Goal: Task Accomplishment & Management: Manage account settings

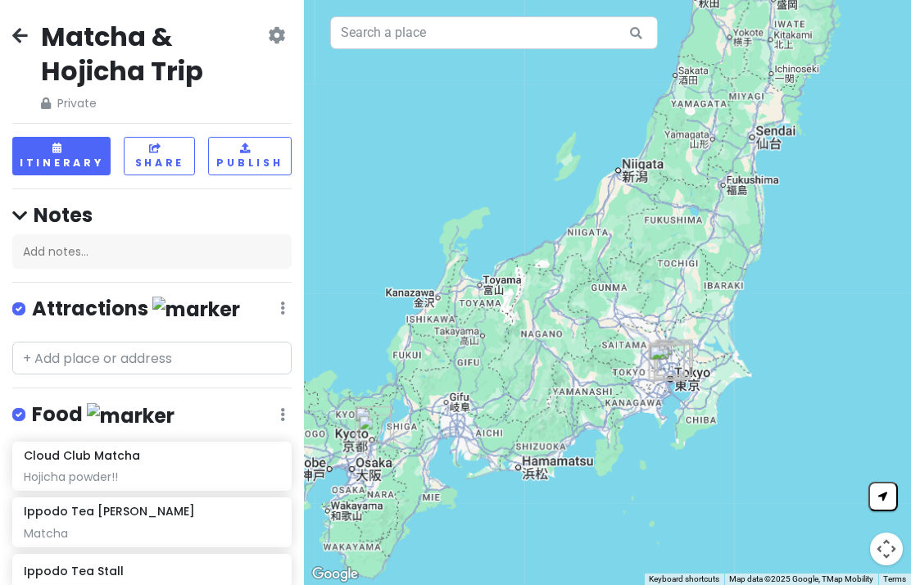
scroll to position [1031, 0]
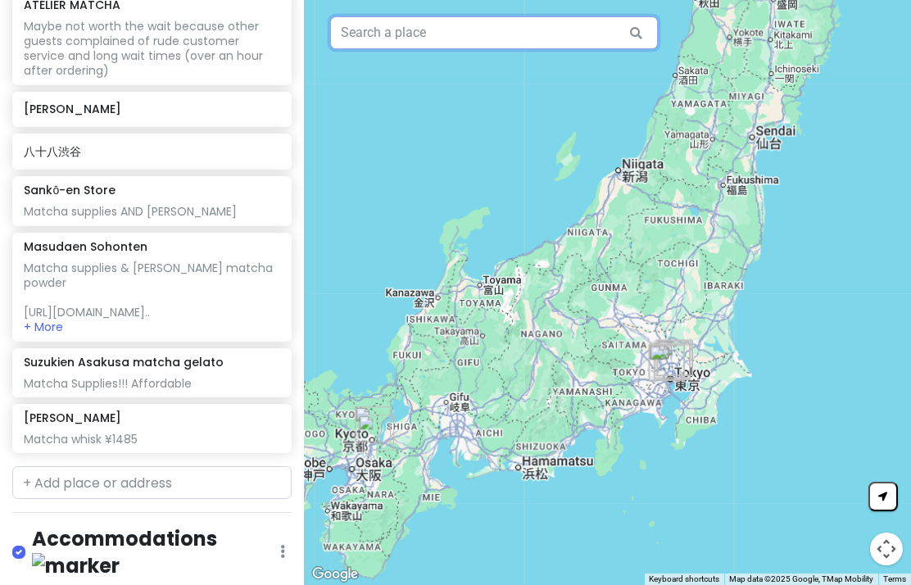
click at [559, 32] on input "text" at bounding box center [494, 32] width 328 height 33
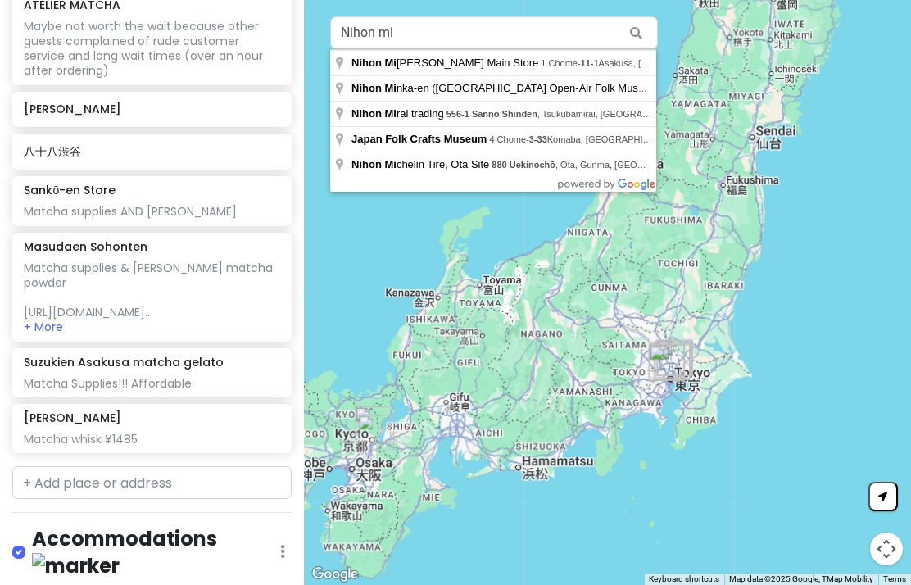
type input "Nihon Miyabi Asakusa Main Store, [STREET_ADDRESS]"
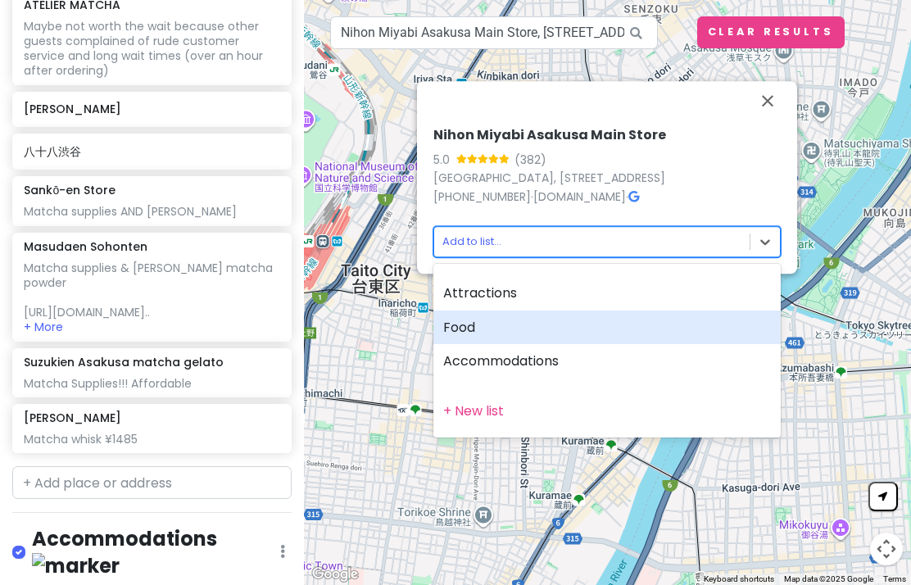
click at [557, 332] on div "Food" at bounding box center [606, 327] width 347 height 34
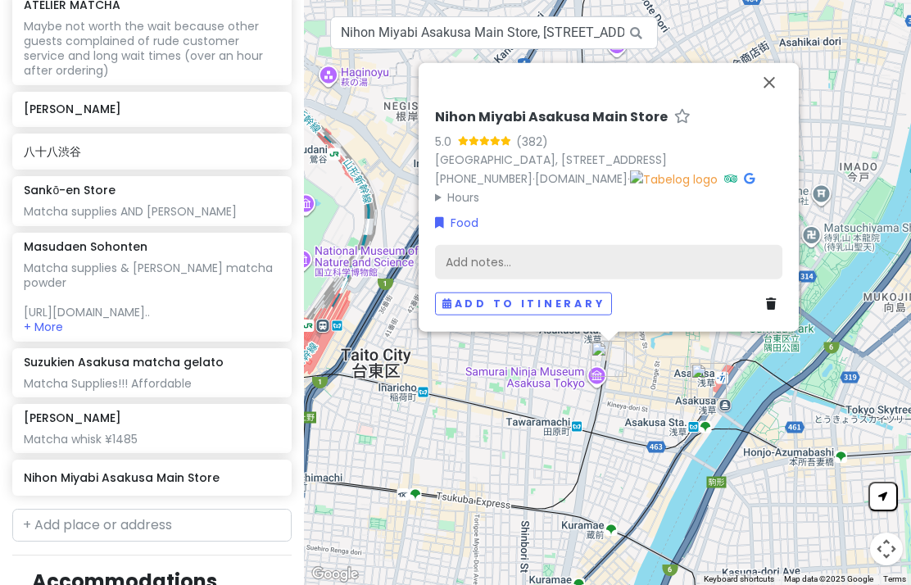
click at [477, 267] on div "Add notes..." at bounding box center [608, 262] width 347 height 34
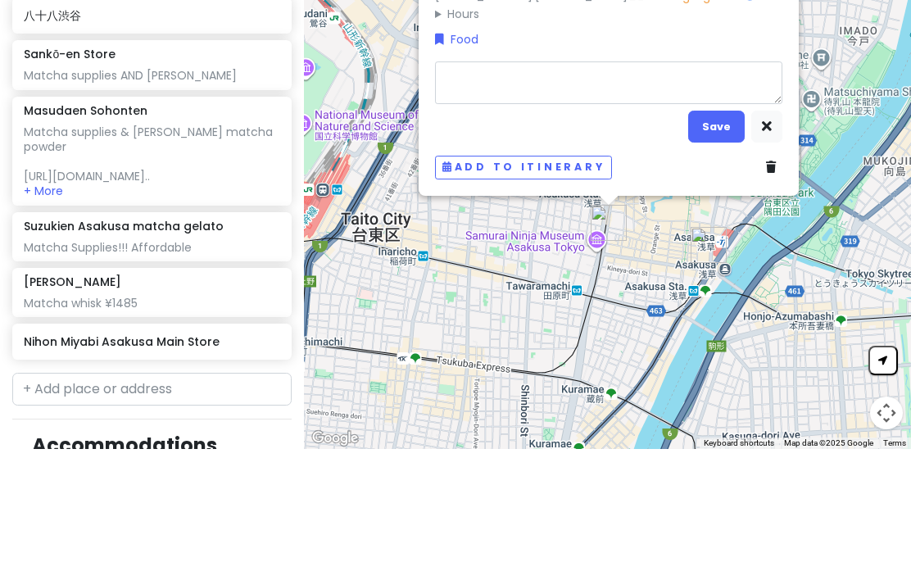
type textarea "x"
type textarea "K"
type textarea "x"
type textarea "Ka"
type textarea "x"
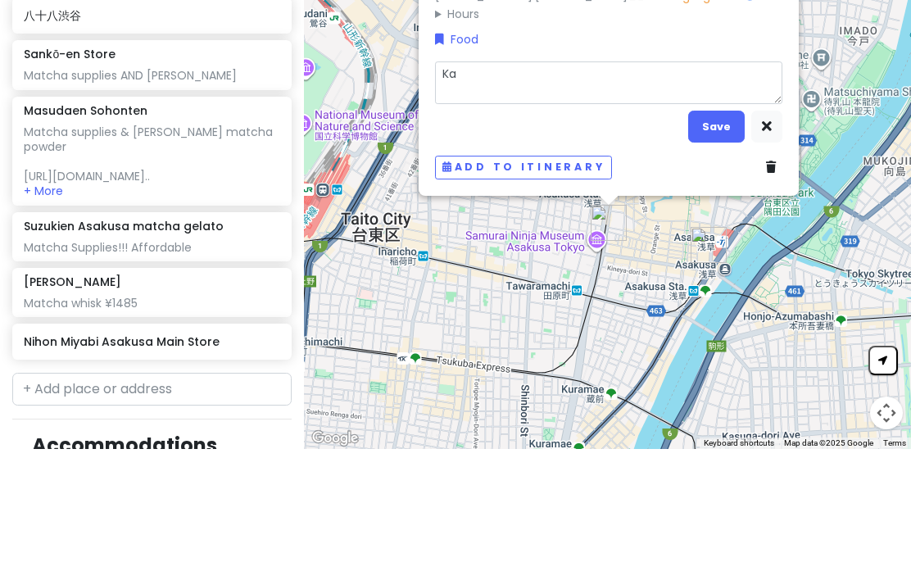
type textarea "[PERSON_NAME]"
type textarea "x"
type textarea "Kanb"
type textarea "x"
type textarea "Kanba"
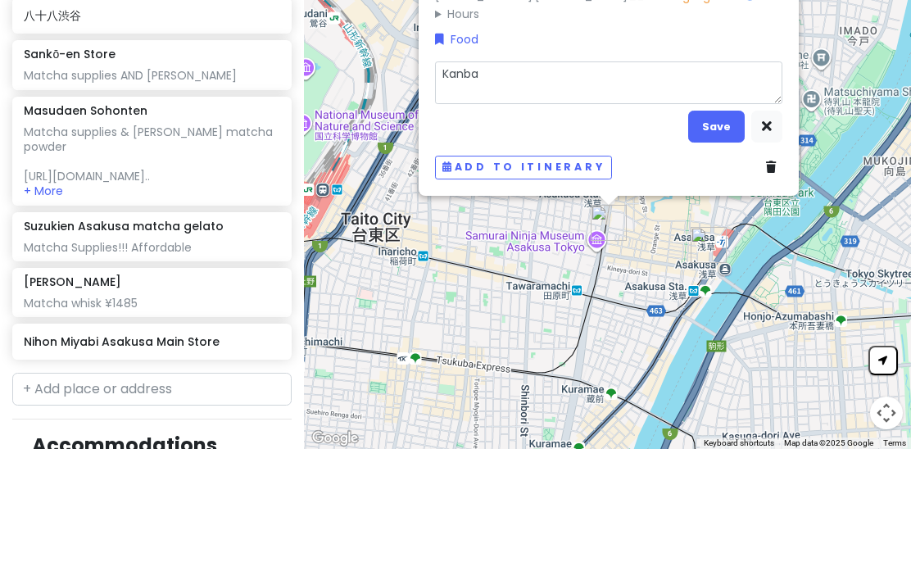
type textarea "x"
type textarea "Kanbaya"
type textarea "x"
type textarea "Kanbayas"
type textarea "x"
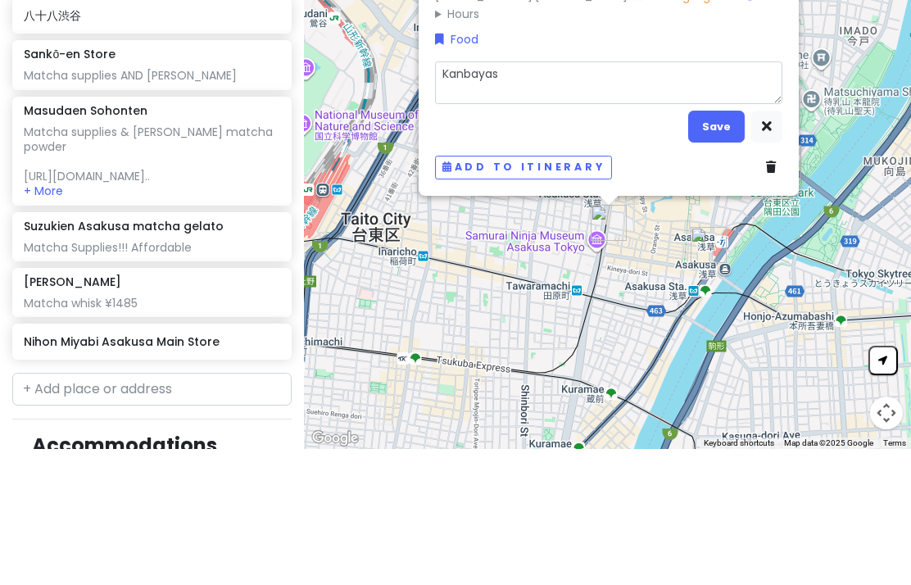
type textarea "Kanbayash"
type textarea "x"
type textarea "Kanbayashi"
type textarea "x"
type textarea "Kanbayashi S"
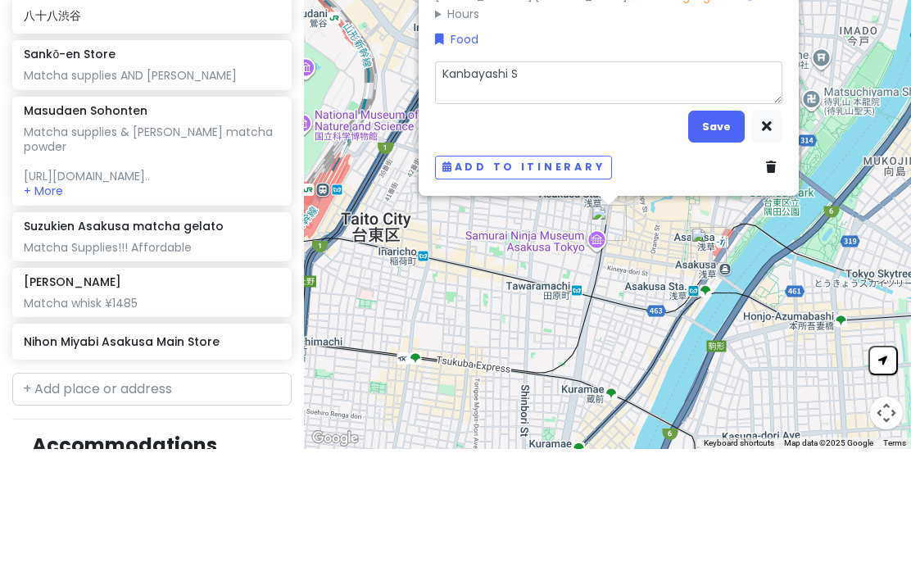
type textarea "x"
type textarea "Kanbayashi Sh"
type textarea "x"
type textarea "[PERSON_NAME]"
type textarea "x"
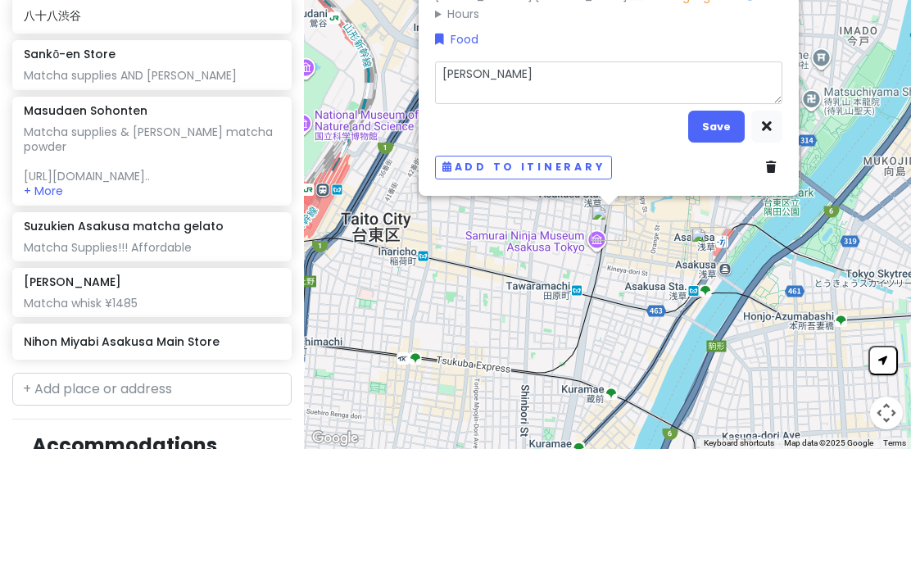
type textarea "[PERSON_NAME]"
type textarea "x"
type textarea "[PERSON_NAME]"
type textarea "x"
type textarea "[PERSON_NAME]"
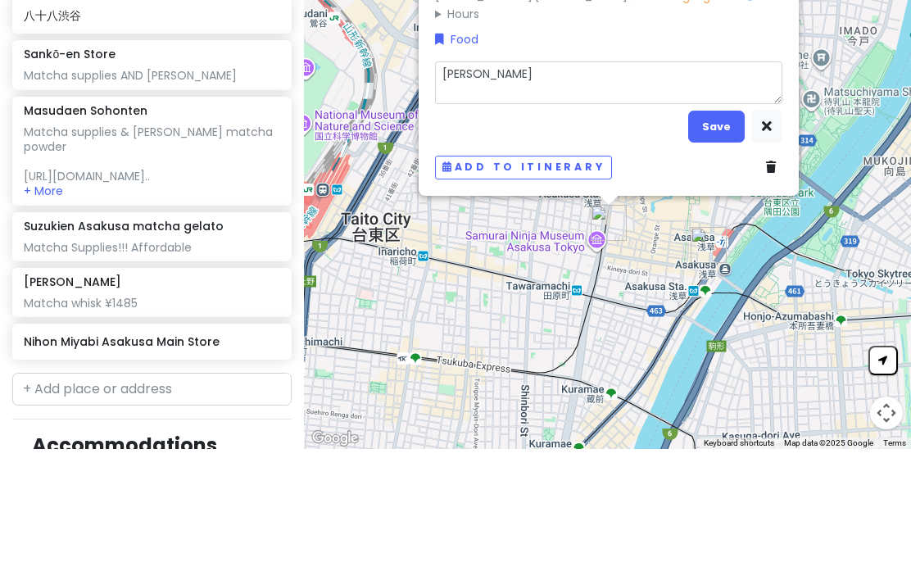
type textarea "x"
type textarea "[PERSON_NAME]"
type textarea "x"
type textarea "[PERSON_NAME] s"
type textarea "x"
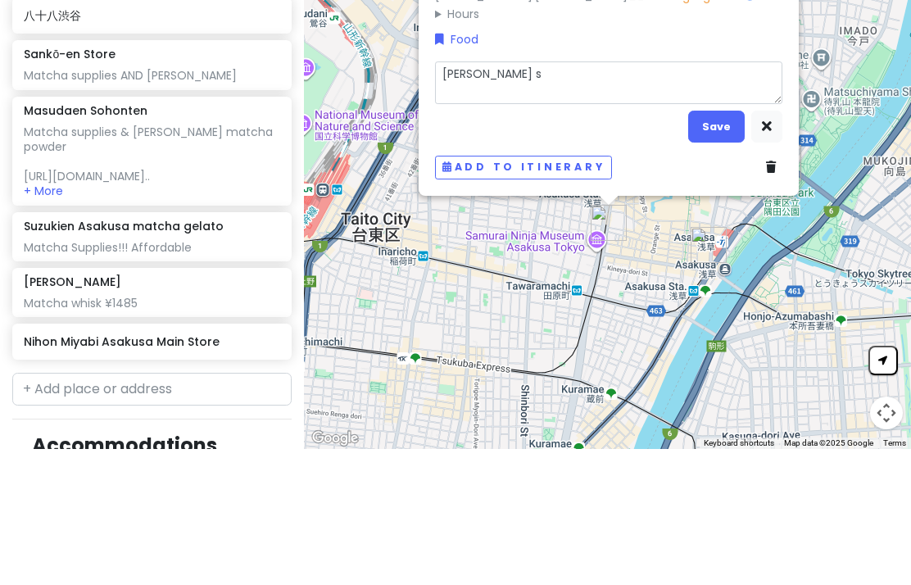
type textarea "[PERSON_NAME] so"
type textarea "x"
type textarea "[PERSON_NAME] sol"
type textarea "x"
type textarea "[PERSON_NAME] sold"
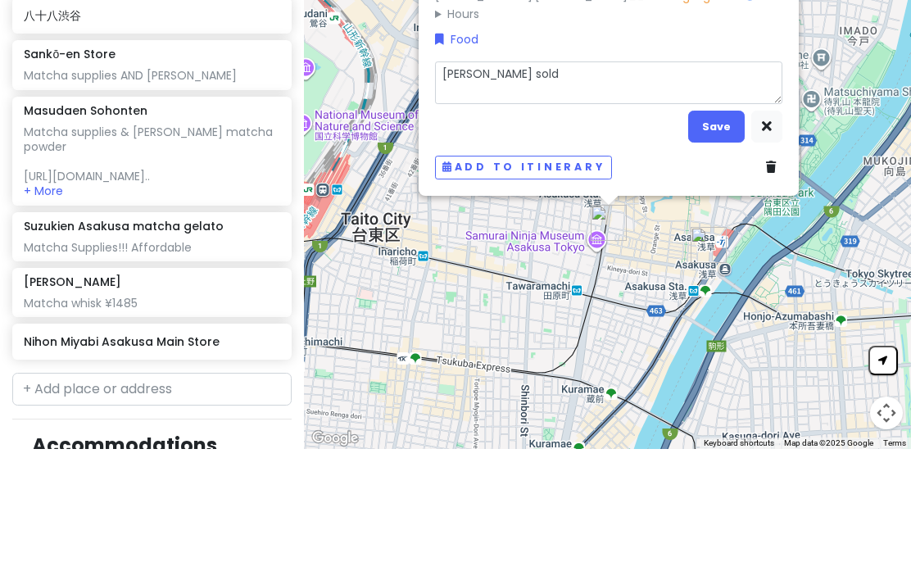
type textarea "x"
type textarea "[PERSON_NAME] sold"
type textarea "x"
type textarea "[PERSON_NAME] sold he"
type textarea "x"
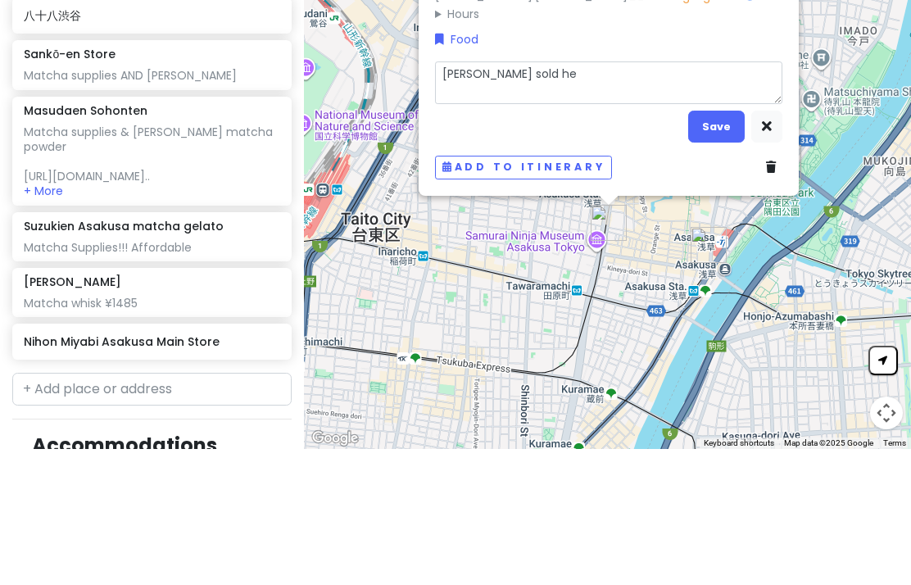
type textarea "[PERSON_NAME] sold her"
type textarea "x"
type textarea "[PERSON_NAME] sold here"
type textarea "x"
type textarea "[PERSON_NAME] sold here;"
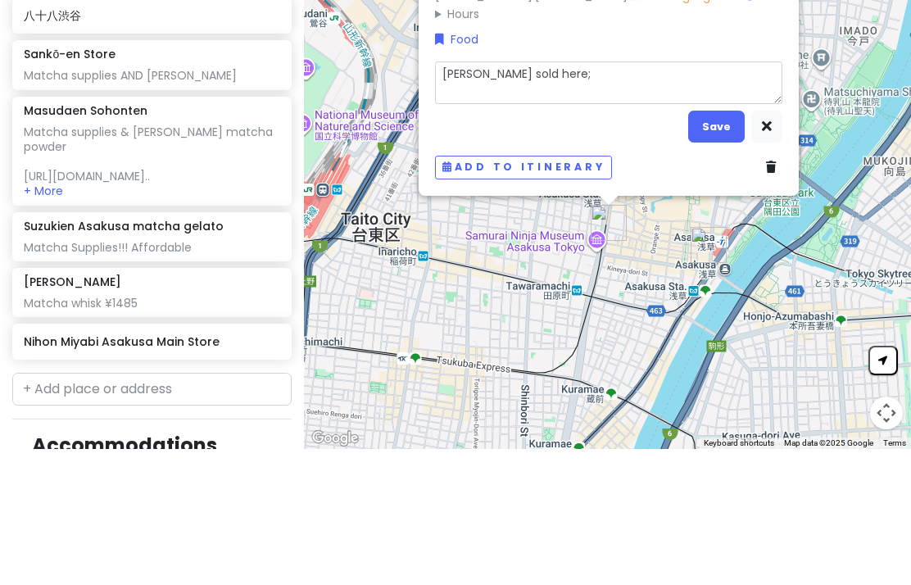
type textarea "x"
type textarea "[PERSON_NAME] sold here; m"
type textarea "x"
type textarea "[PERSON_NAME] sold here; ma"
type textarea "x"
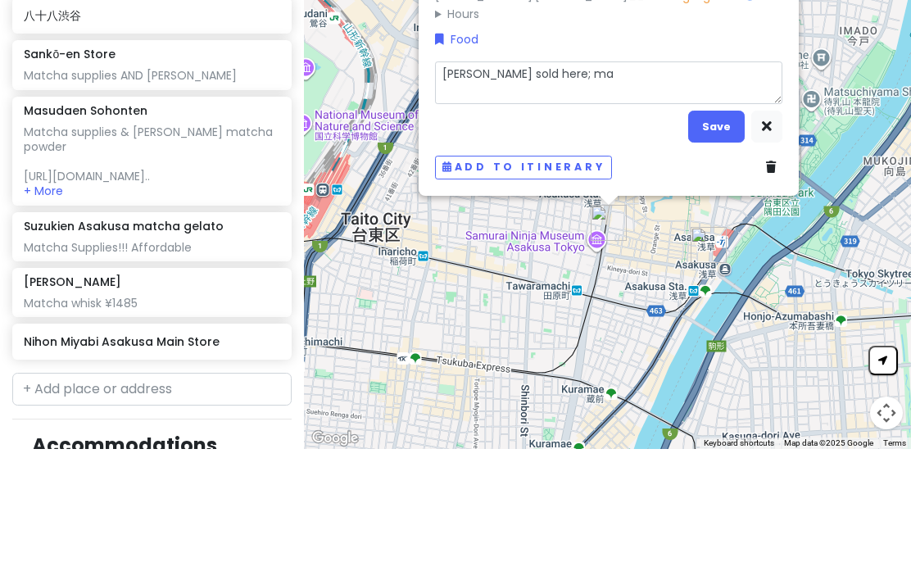
type textarea "[PERSON_NAME] sold here; mat"
type textarea "x"
type textarea "[PERSON_NAME] sold here; matc"
type textarea "x"
type textarea "[PERSON_NAME] sold here; match"
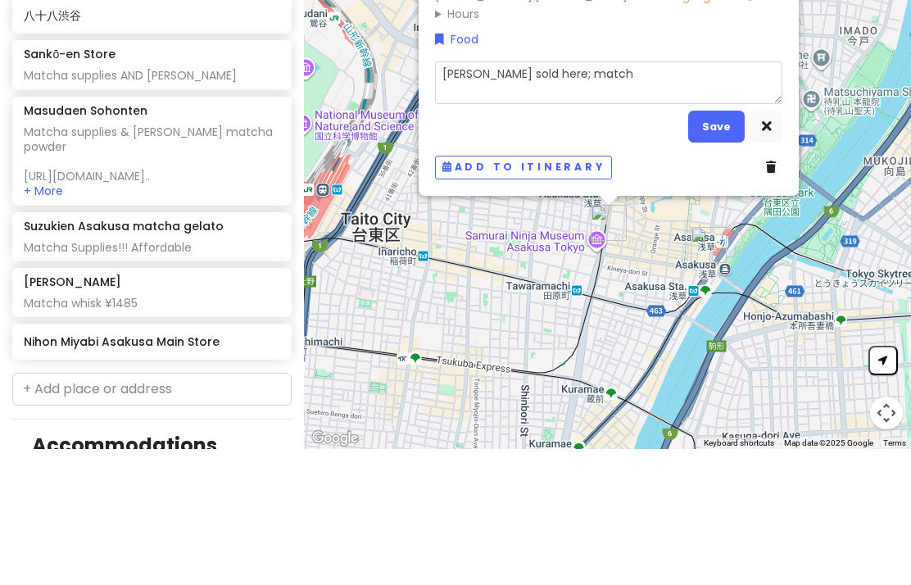
type textarea "x"
type textarea "[PERSON_NAME] sold here; matcha"
type textarea "x"
type textarea "[PERSON_NAME] sold here; matcha b"
type textarea "x"
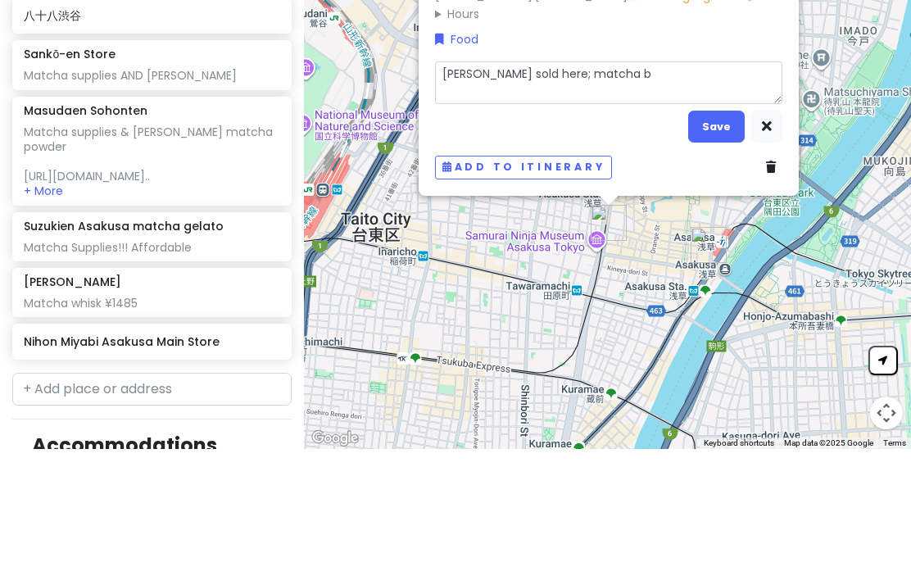
type textarea "[PERSON_NAME] sold here; [PERSON_NAME]"
type textarea "x"
type textarea "[PERSON_NAME] sold here; matcha bow"
type textarea "x"
type textarea "[PERSON_NAME] sold here; matcha bowl"
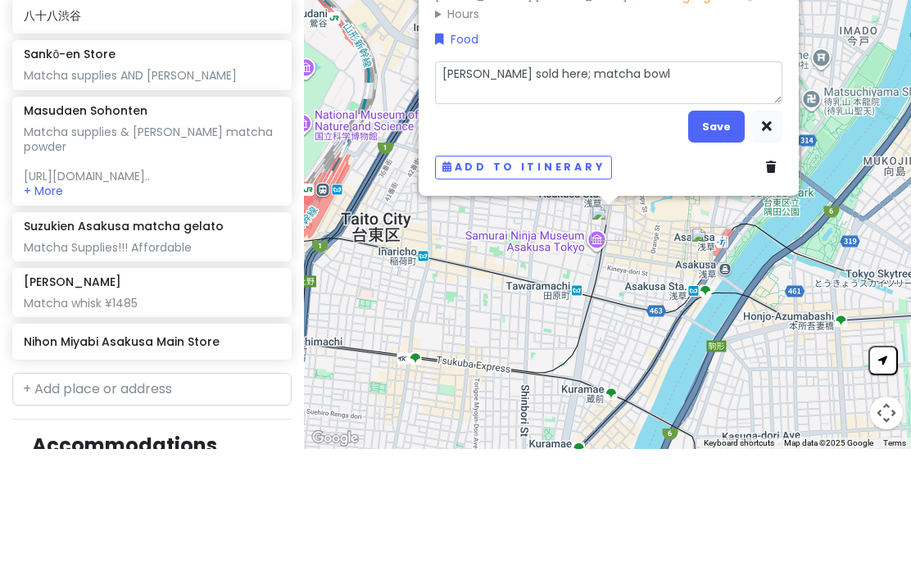
type textarea "x"
type textarea "[PERSON_NAME] sold here; matcha bowl a"
type textarea "x"
type textarea "[PERSON_NAME] sold here; matcha bowl an"
type textarea "x"
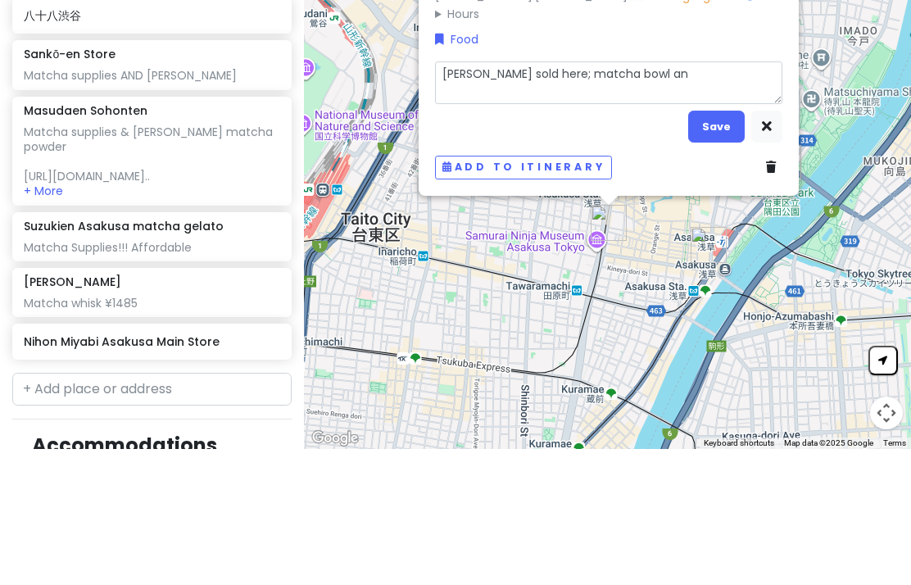
type textarea "[PERSON_NAME] sold here; matcha bowl and"
type textarea "x"
type textarea "[PERSON_NAME] sold here; matcha bowl and"
type textarea "x"
type textarea "[PERSON_NAME] sold here; matcha bowl and c"
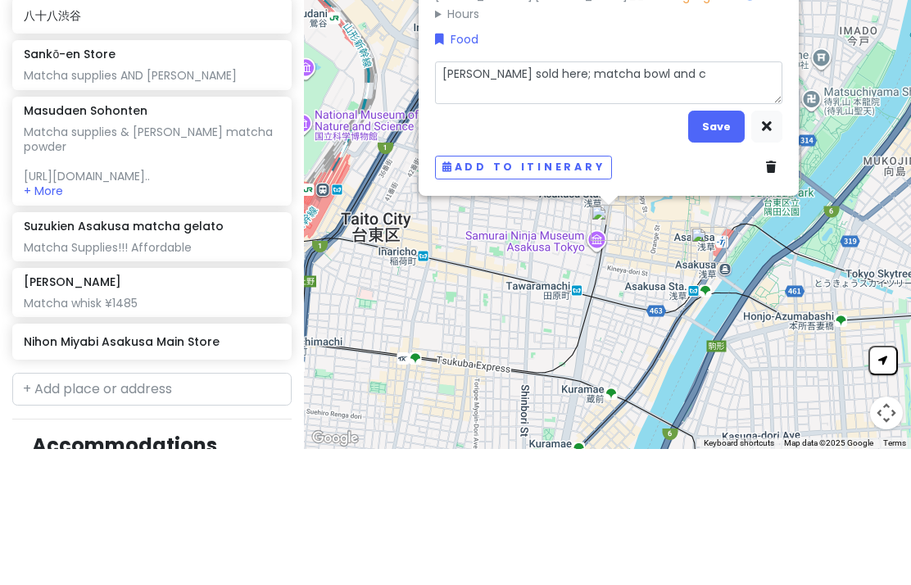
type textarea "x"
type textarea "[PERSON_NAME] sold here; matcha bowl and ce"
type textarea "x"
type textarea "[PERSON_NAME] sold here; matcha bowl and cer"
type textarea "x"
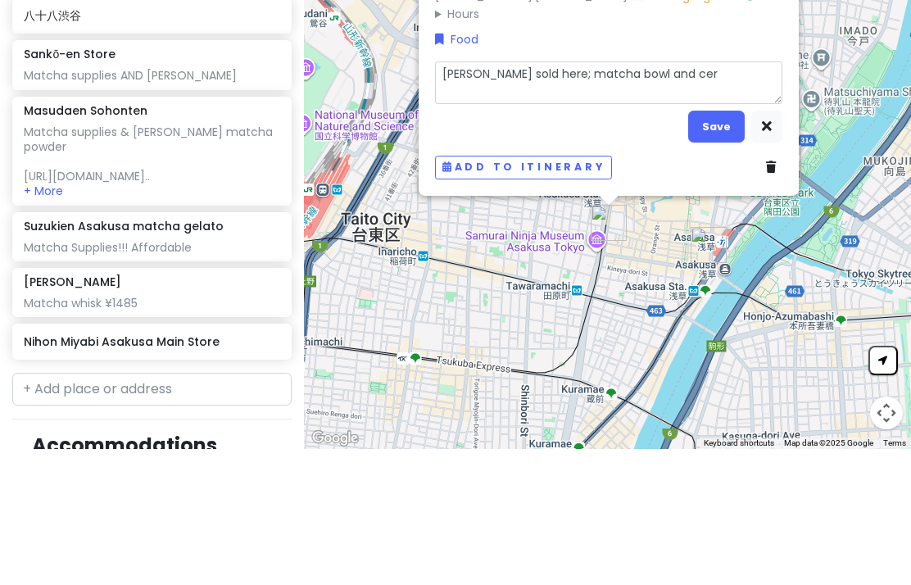
type textarea "[PERSON_NAME] sold here; matcha bowl and cera"
type textarea "x"
type textarea "[PERSON_NAME] sold here; matcha bowl and [PERSON_NAME]"
type textarea "x"
type textarea "[PERSON_NAME] sold here; matcha bowl and ceramin"
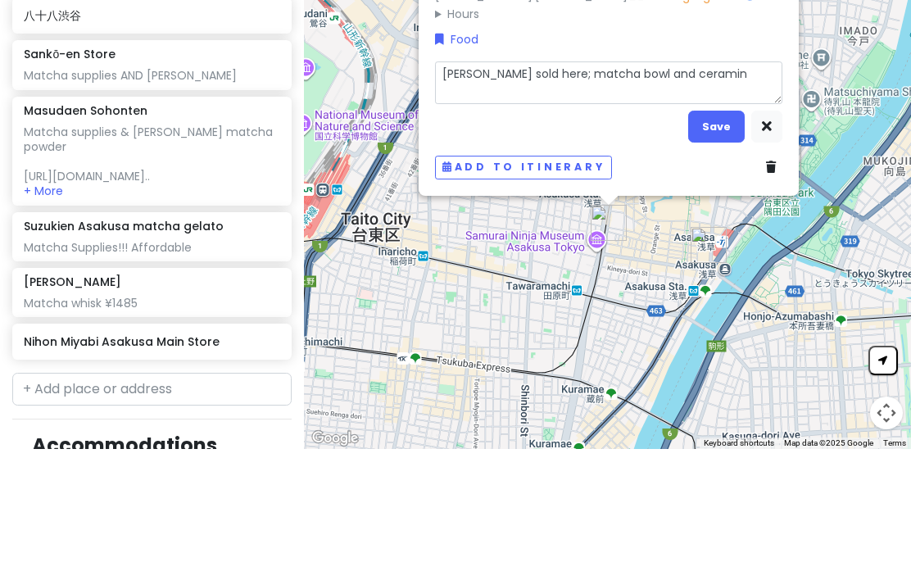
type textarea "x"
type textarea "[PERSON_NAME] sold here; matcha bowl and ceraminc"
type textarea "x"
type textarea "[PERSON_NAME] sold here; matcha bowl and ceramincs"
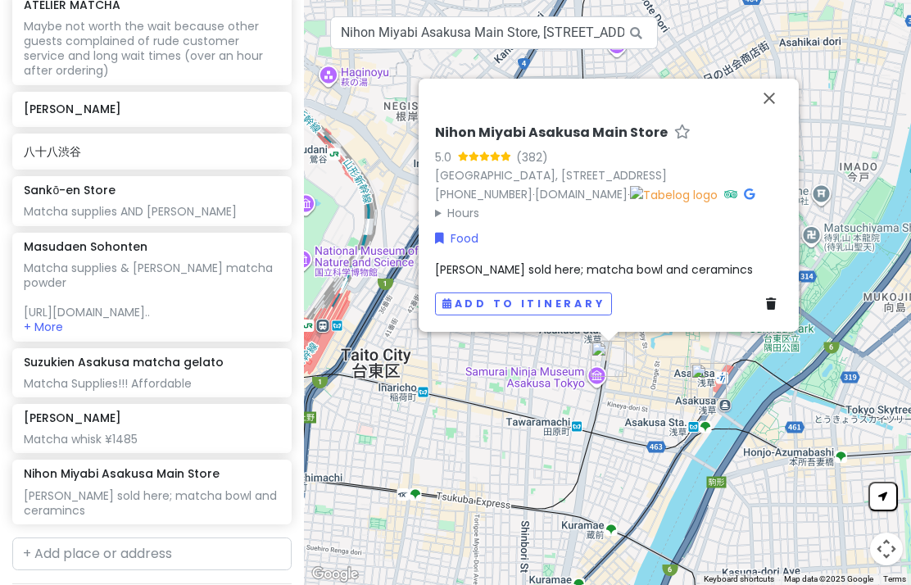
click at [596, 265] on div "[PERSON_NAME] sold here; matcha bowl and ceramincs" at bounding box center [608, 269] width 347 height 18
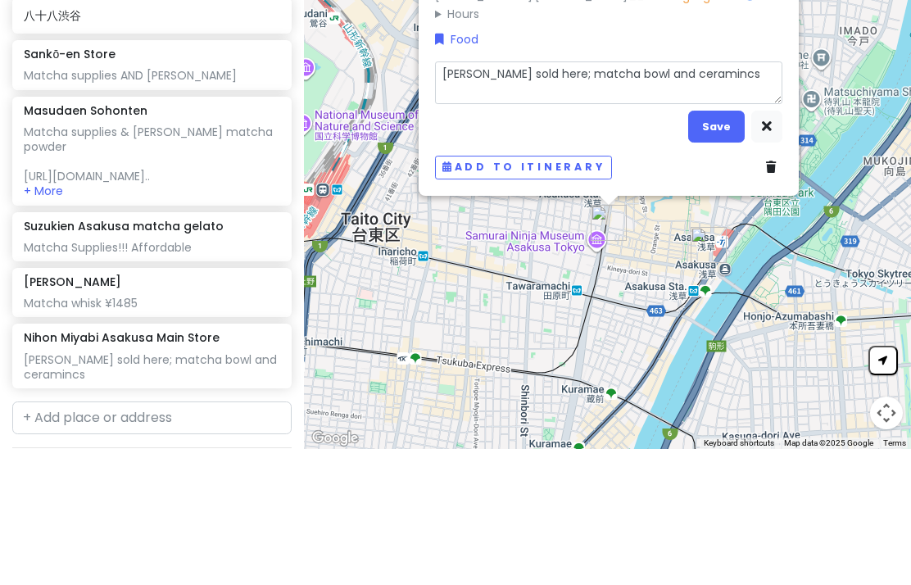
click at [577, 197] on textarea "[PERSON_NAME] sold here; matcha bowl and ceramincs" at bounding box center [608, 218] width 347 height 43
type textarea "x"
type textarea "[PERSON_NAME] sold here; matcha bowl and ceraminc"
type textarea "x"
type textarea "[PERSON_NAME] sold here; matcha bowl and ceramin"
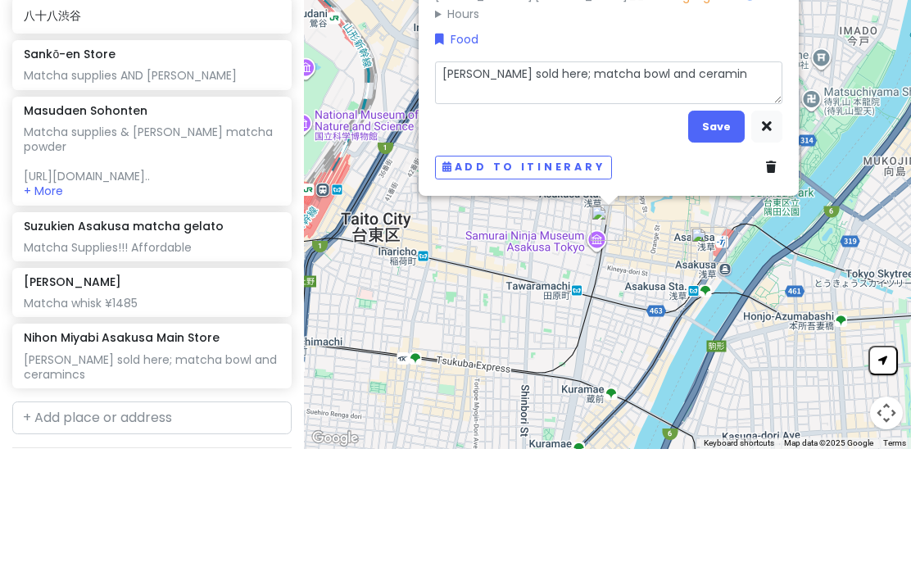
type textarea "x"
type textarea "[PERSON_NAME] sold here; matcha bowl and [PERSON_NAME]"
type textarea "x"
type textarea "[PERSON_NAME] sold here; matcha bowl and ceramic"
type textarea "x"
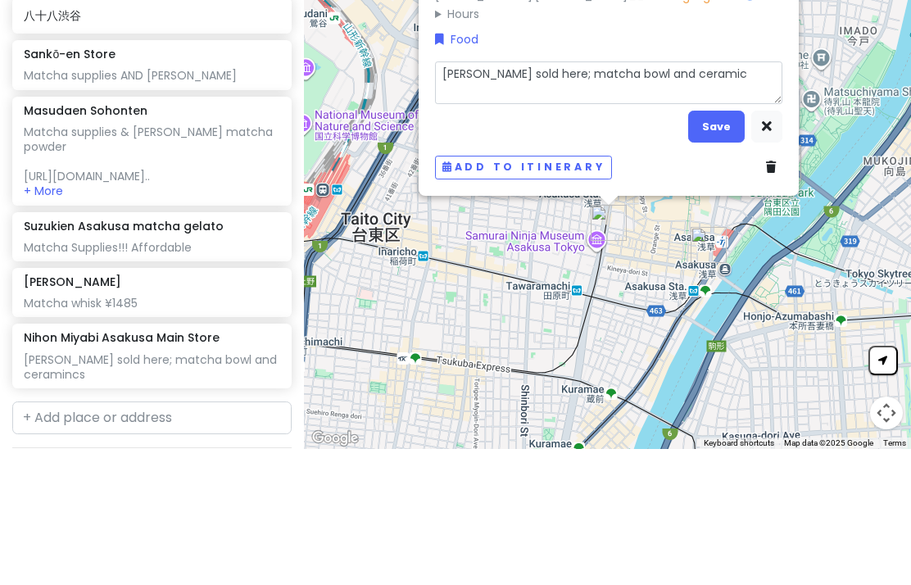
type textarea "[PERSON_NAME] sold here; matcha bowl and ceramics"
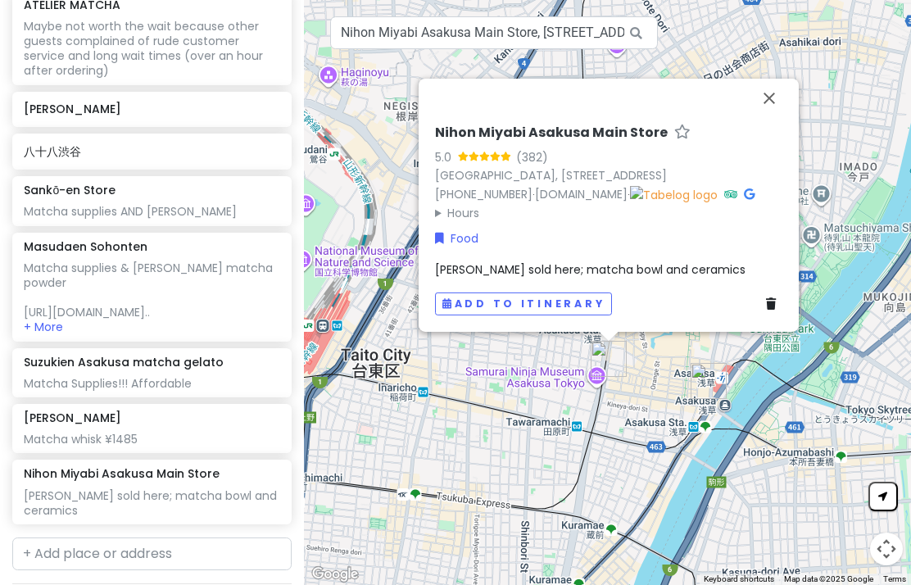
click at [776, 85] on button "Close" at bounding box center [768, 98] width 39 height 39
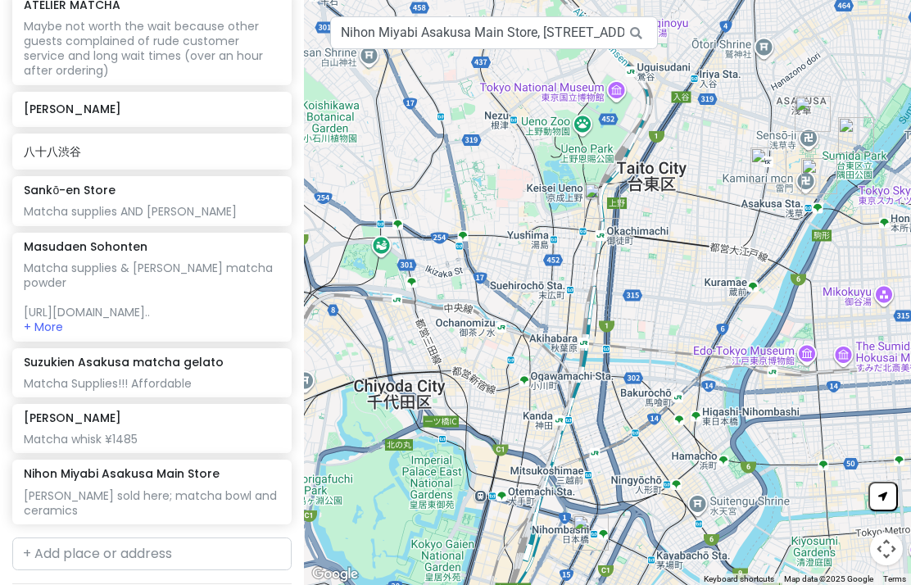
click at [224, 355] on div "Suzukien Asakusa matcha gelato" at bounding box center [152, 362] width 256 height 15
